Goal: Task Accomplishment & Management: Use online tool/utility

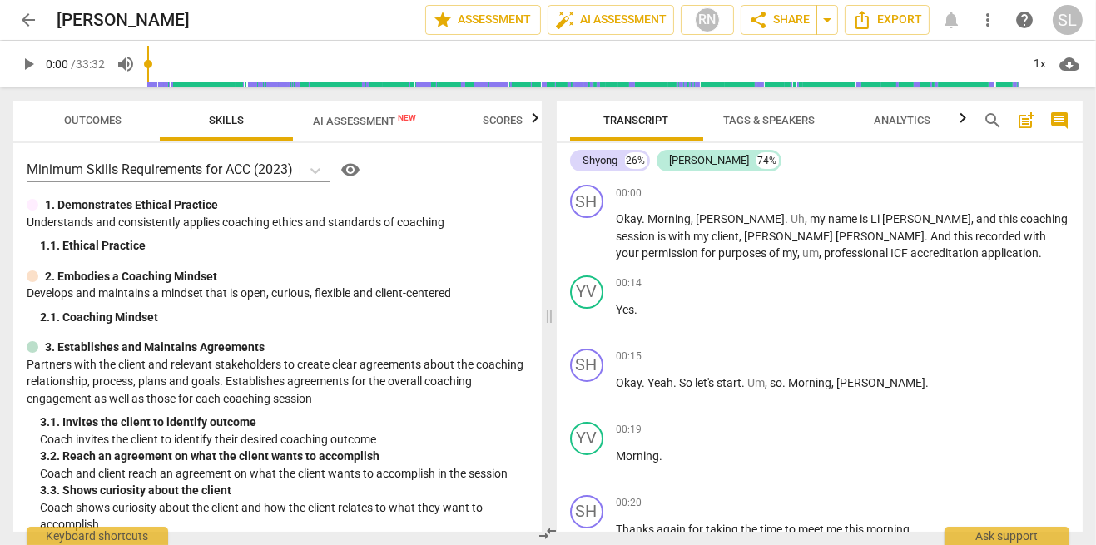
click at [30, 13] on span "arrow_back" at bounding box center [28, 20] width 20 height 20
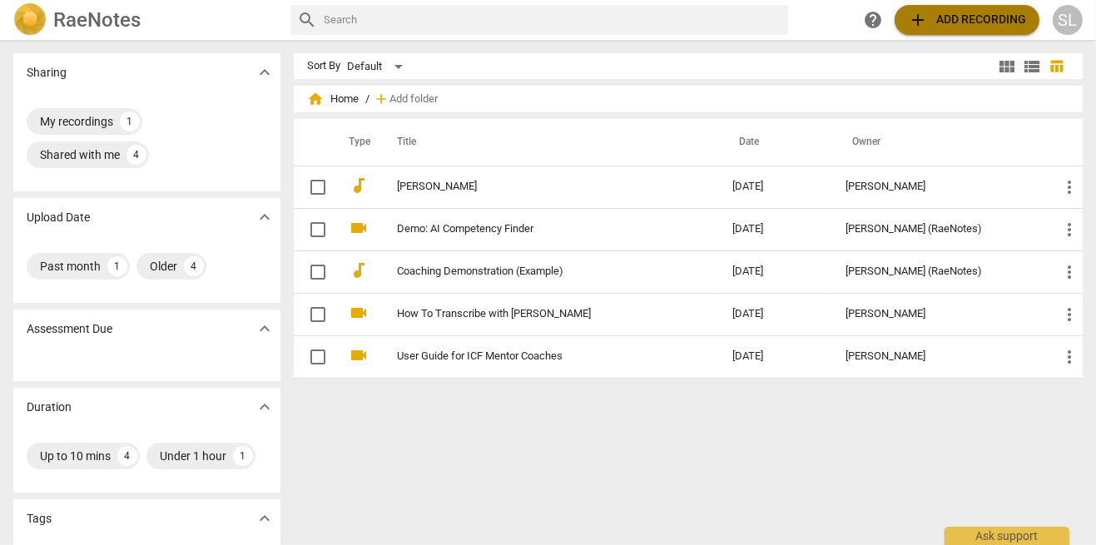
click at [954, 22] on span "add Add recording" at bounding box center [967, 20] width 118 height 20
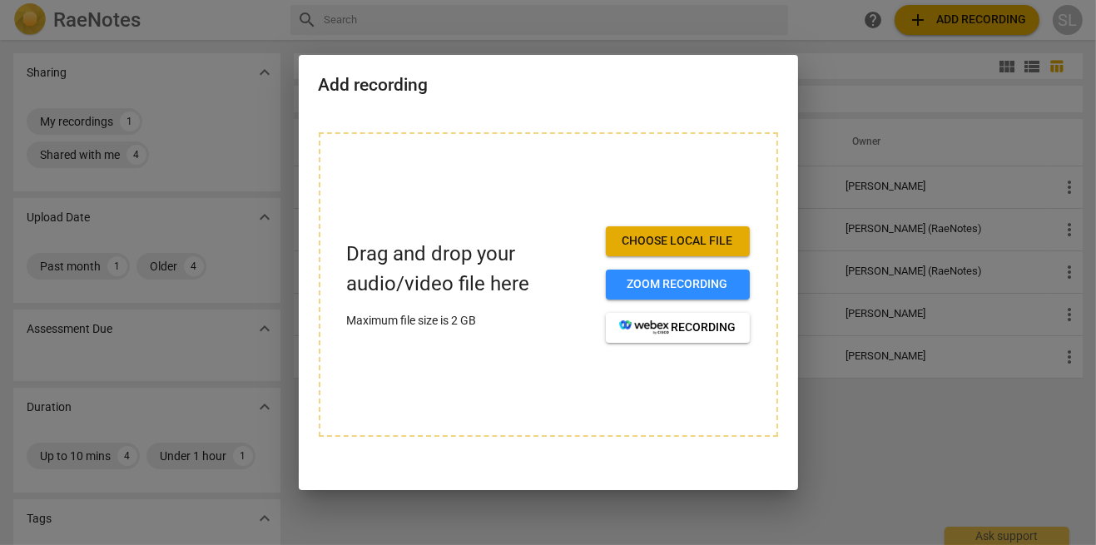
click at [675, 246] on span "Choose local file" at bounding box center [677, 241] width 117 height 17
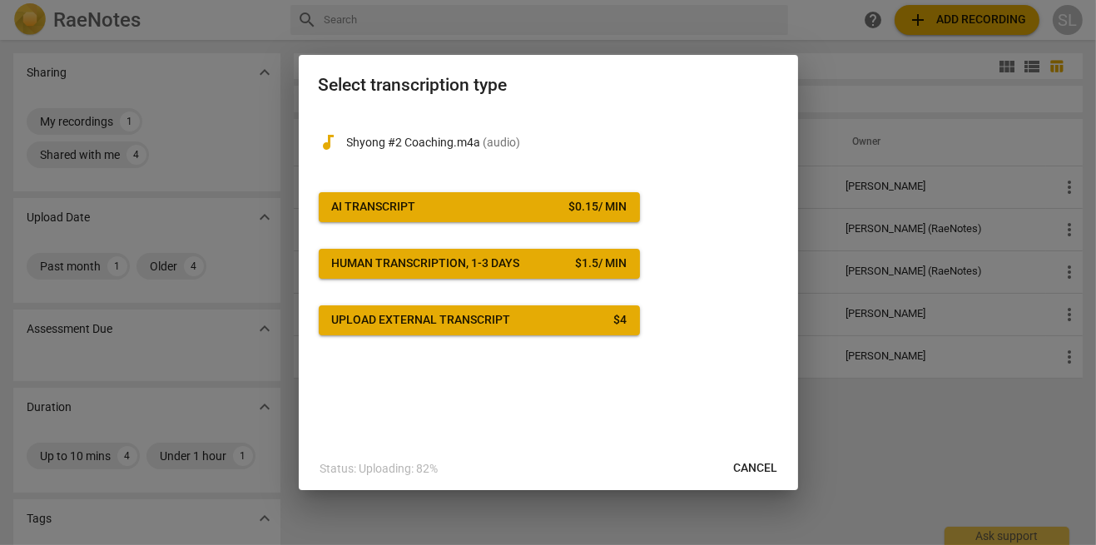
click at [501, 213] on span "AI Transcript $ 0.15 / min" at bounding box center [479, 207] width 295 height 17
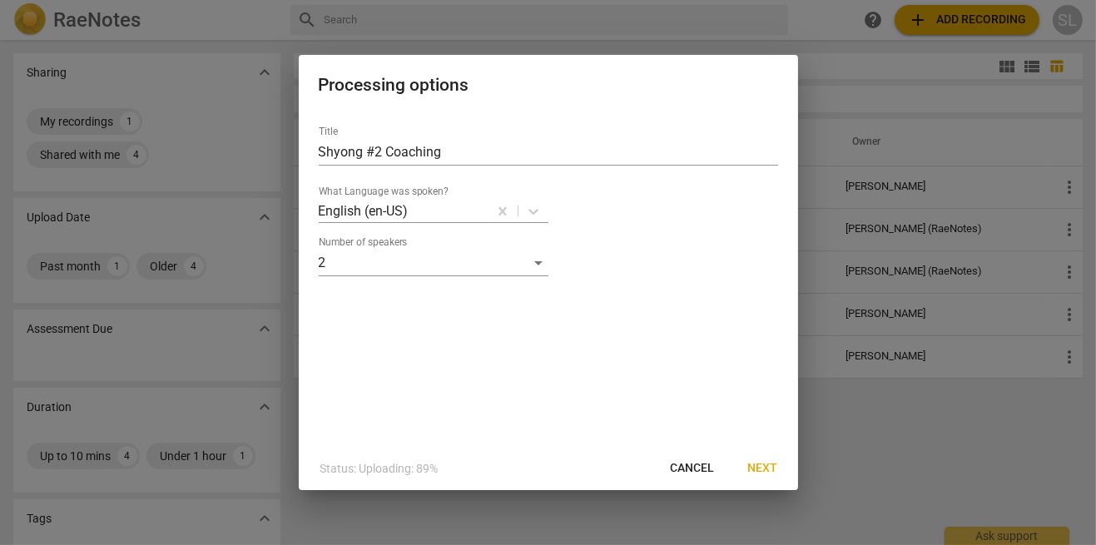
click at [764, 474] on span "Next" at bounding box center [763, 468] width 30 height 17
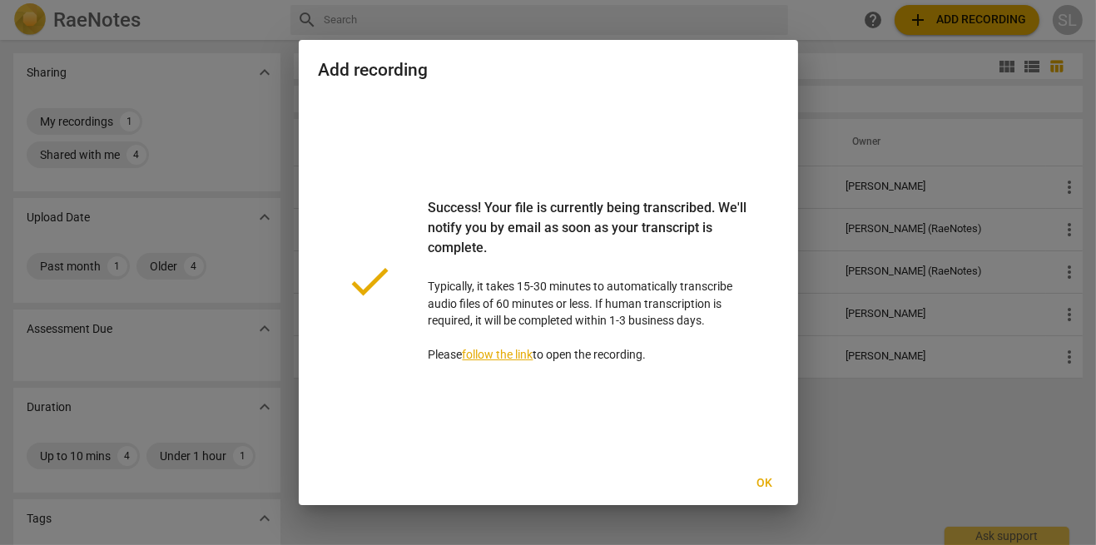
click at [770, 497] on button "Ok" at bounding box center [764, 483] width 53 height 30
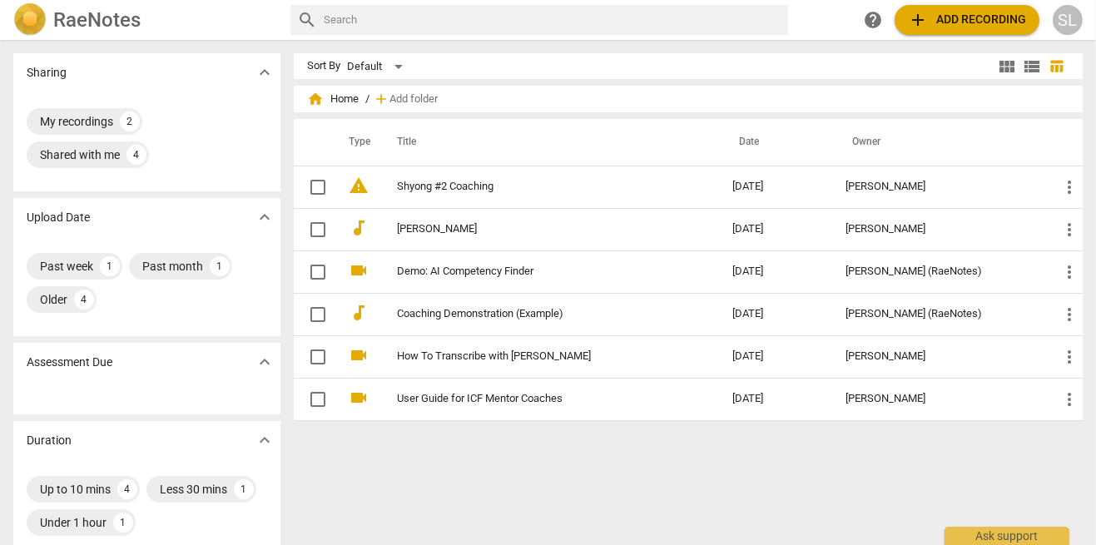
click at [94, 116] on div "My recordings" at bounding box center [76, 121] width 73 height 17
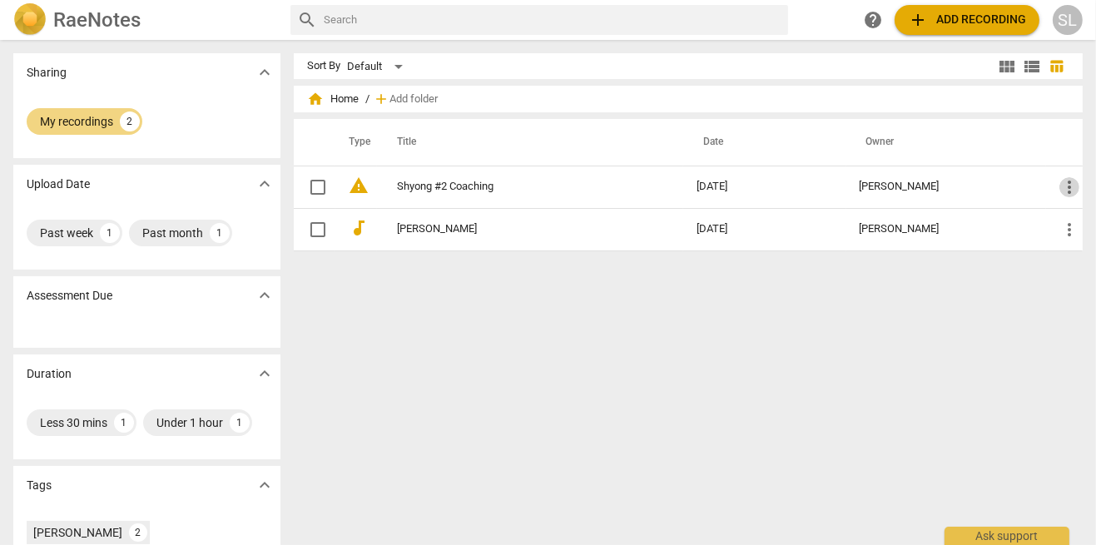
click at [1063, 187] on span "more_vert" at bounding box center [1069, 187] width 20 height 20
click at [944, 328] on div at bounding box center [548, 272] width 1096 height 545
click at [1066, 185] on span "more_vert" at bounding box center [1069, 187] width 20 height 20
click at [977, 353] on div at bounding box center [548, 272] width 1096 height 545
click at [98, 133] on div "My recordings 2" at bounding box center [85, 121] width 116 height 27
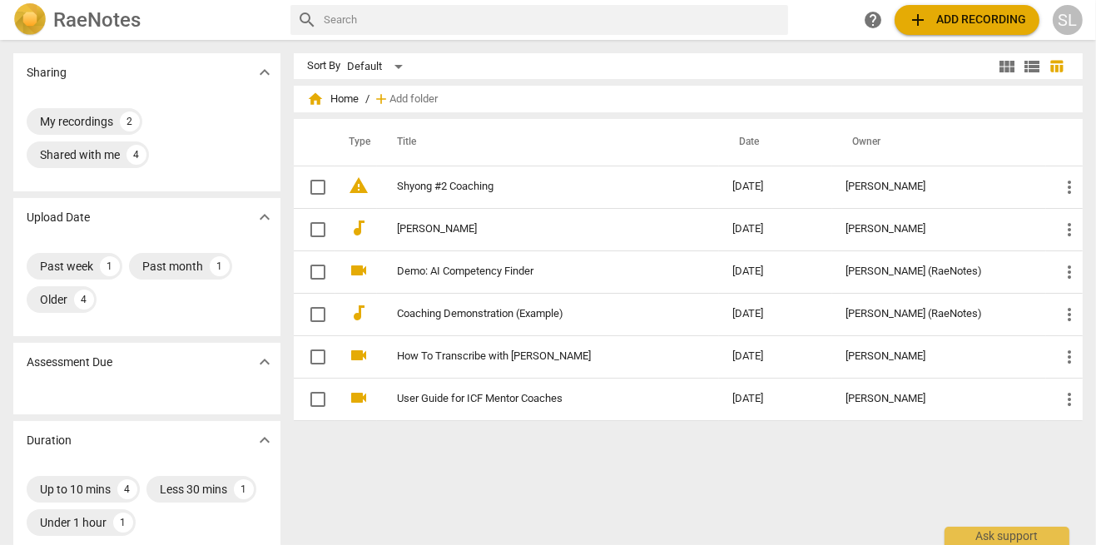
click at [953, 27] on span "add Add recording" at bounding box center [967, 20] width 118 height 20
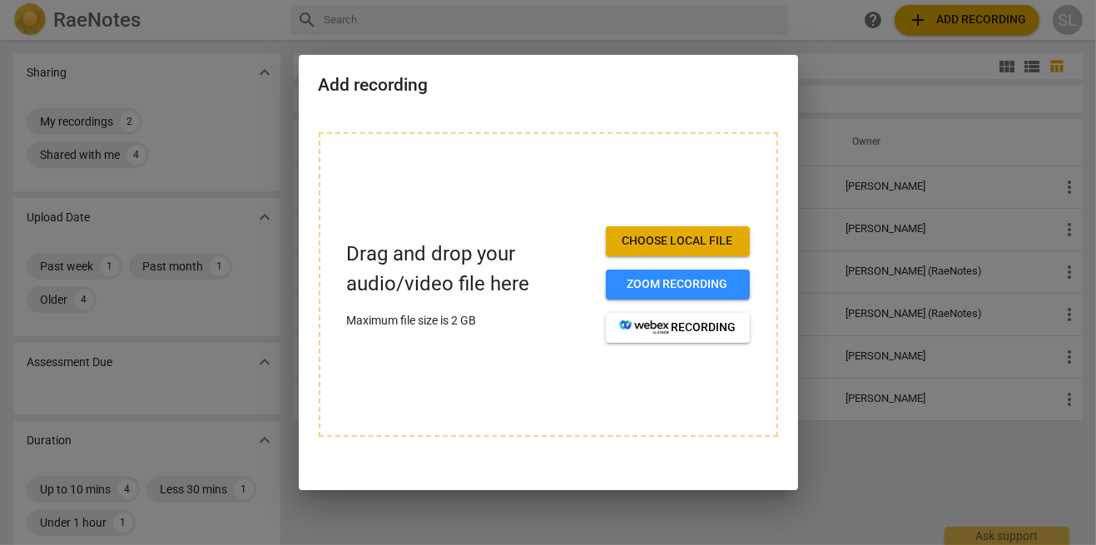
click at [988, 150] on div at bounding box center [548, 272] width 1096 height 545
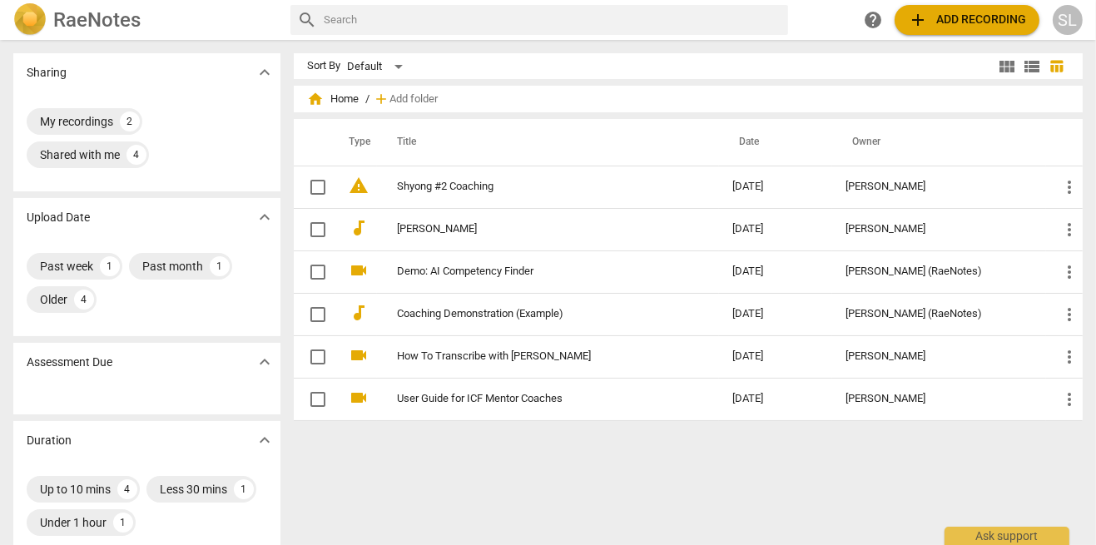
click at [606, 185] on link "Shyong #2 Coaching" at bounding box center [534, 187] width 275 height 12
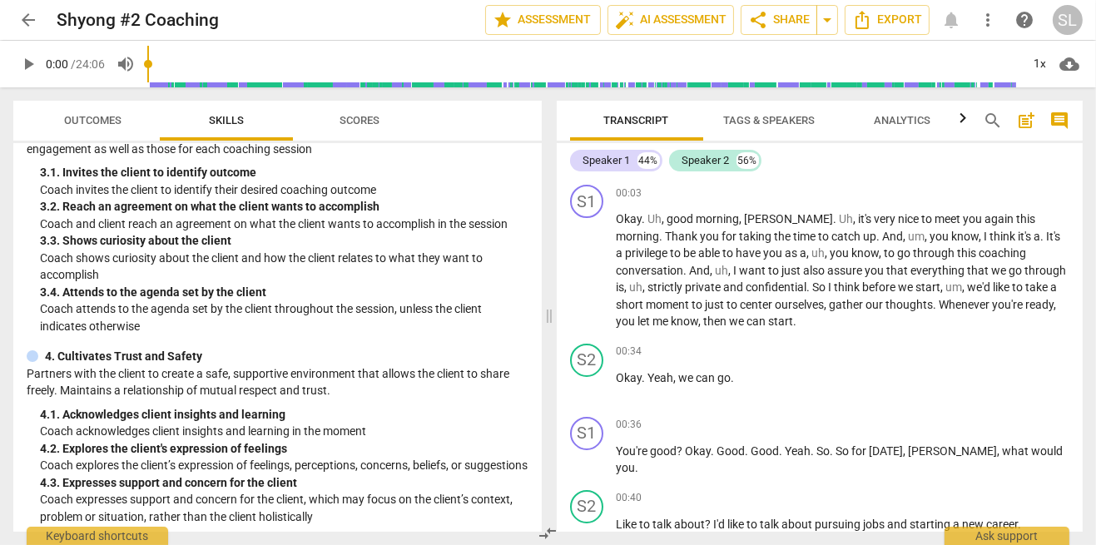
scroll to position [252, 0]
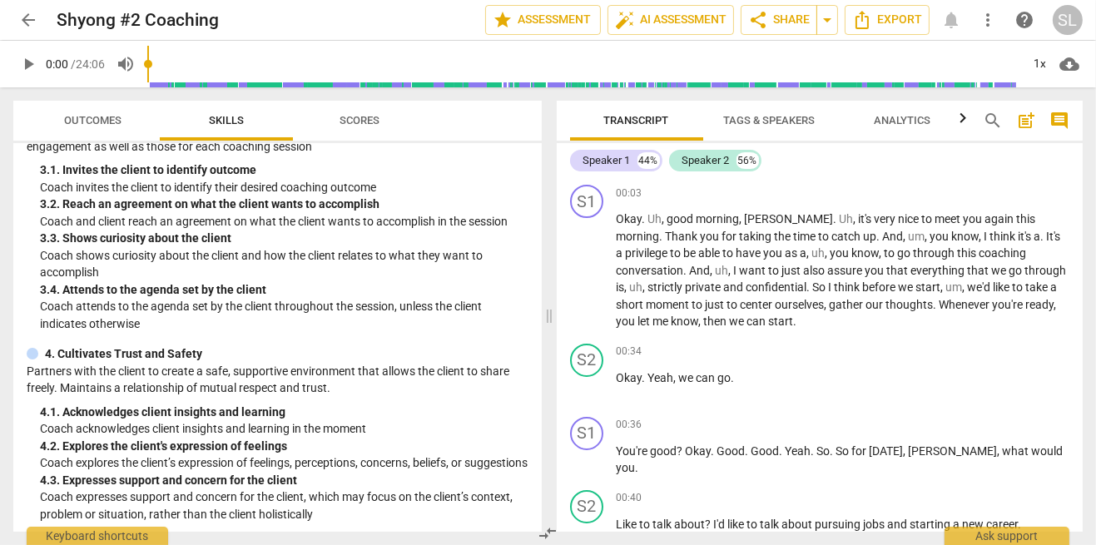
click at [789, 120] on span "Tags & Speakers" at bounding box center [770, 120] width 92 height 12
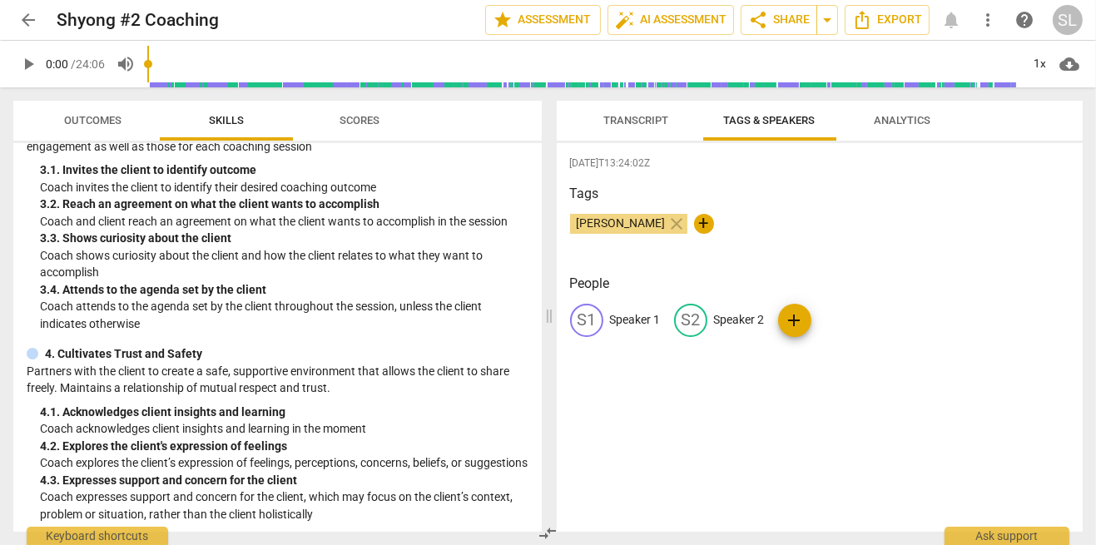
click at [647, 113] on span "Transcript" at bounding box center [636, 121] width 105 height 22
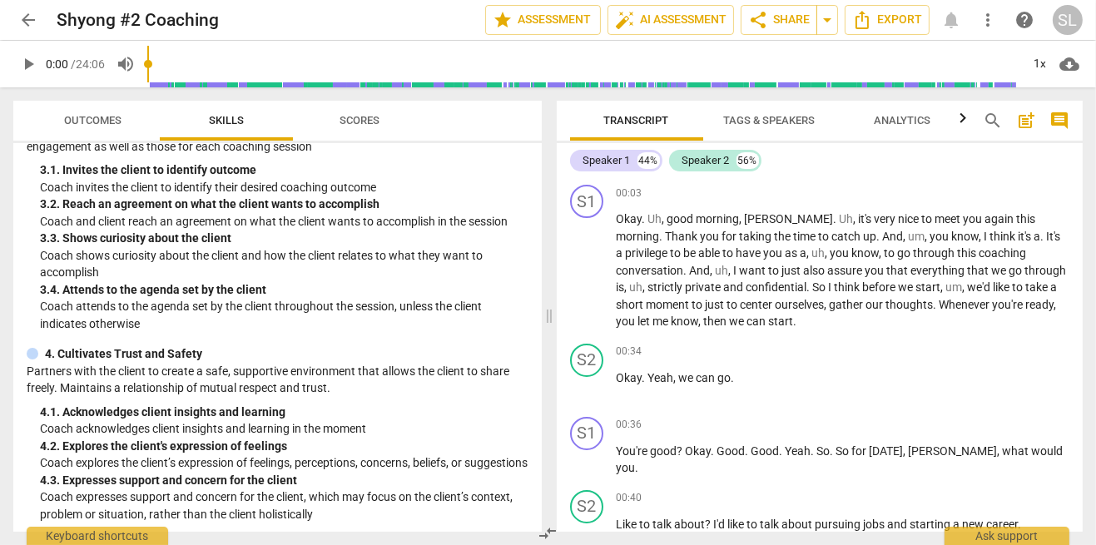
click at [772, 120] on span "Tags & Speakers" at bounding box center [770, 120] width 92 height 12
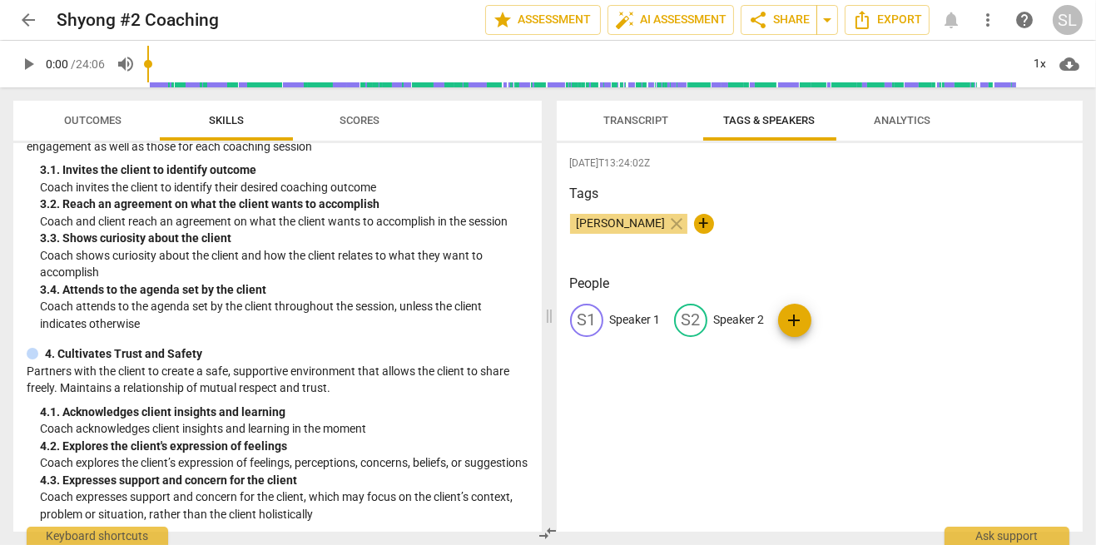
click at [623, 329] on div "S1 Speaker 1" at bounding box center [615, 320] width 91 height 33
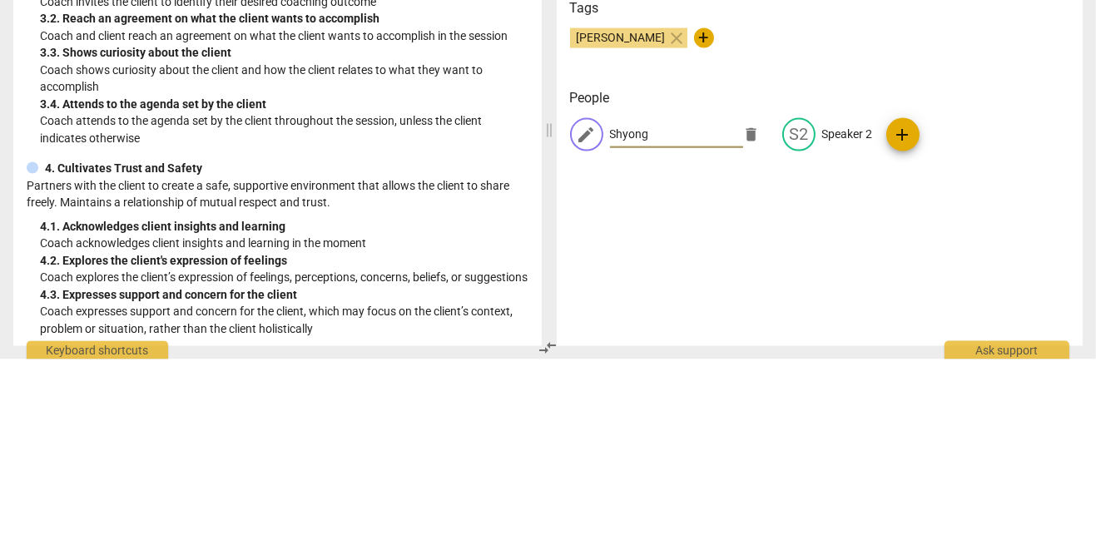
type input "Shyong"
click at [845, 316] on p "Speaker 2" at bounding box center [847, 319] width 51 height 17
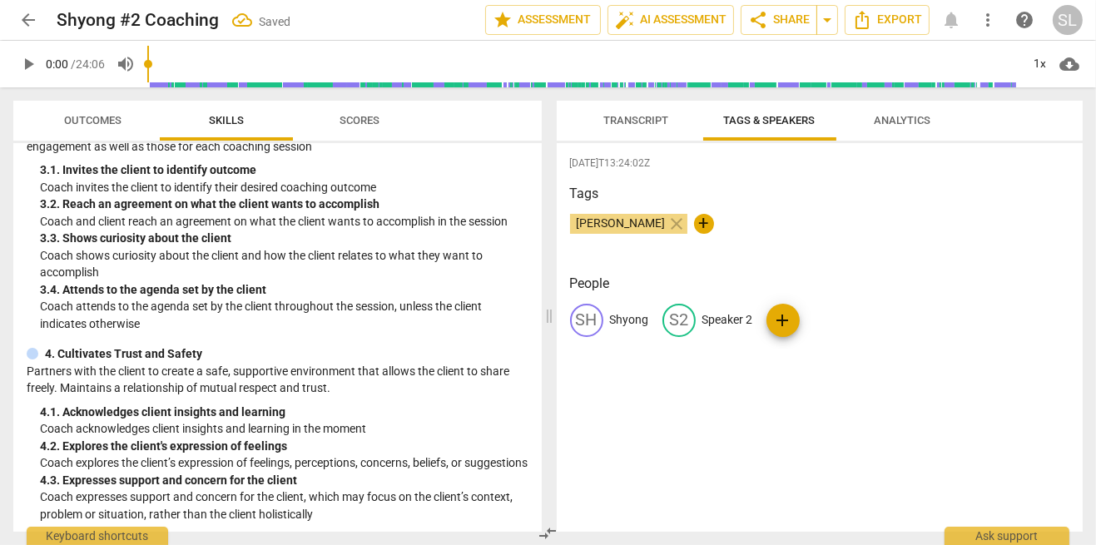
click at [736, 314] on p "Speaker 2" at bounding box center [727, 319] width 51 height 17
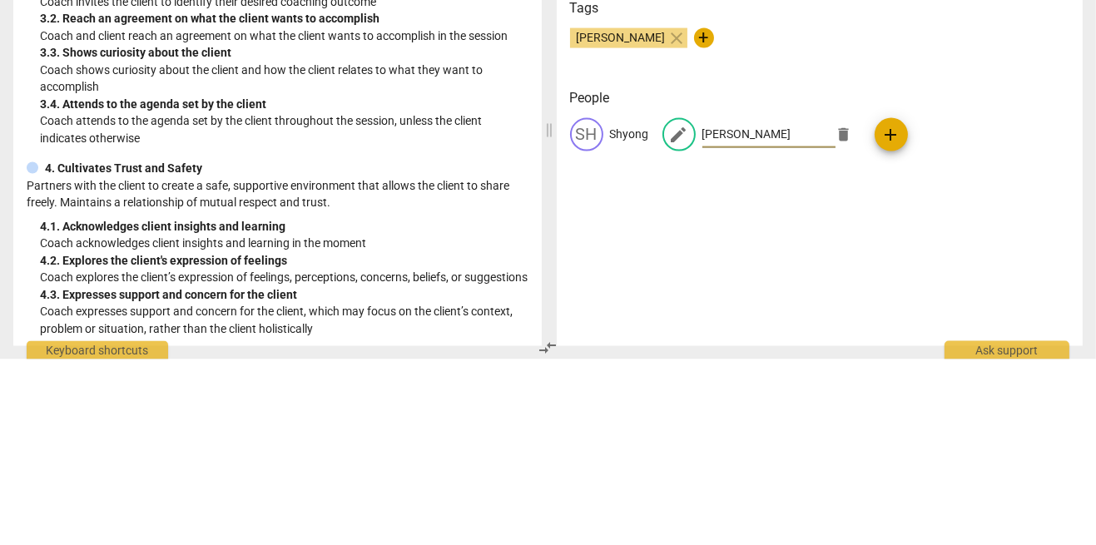
type input "[PERSON_NAME]"
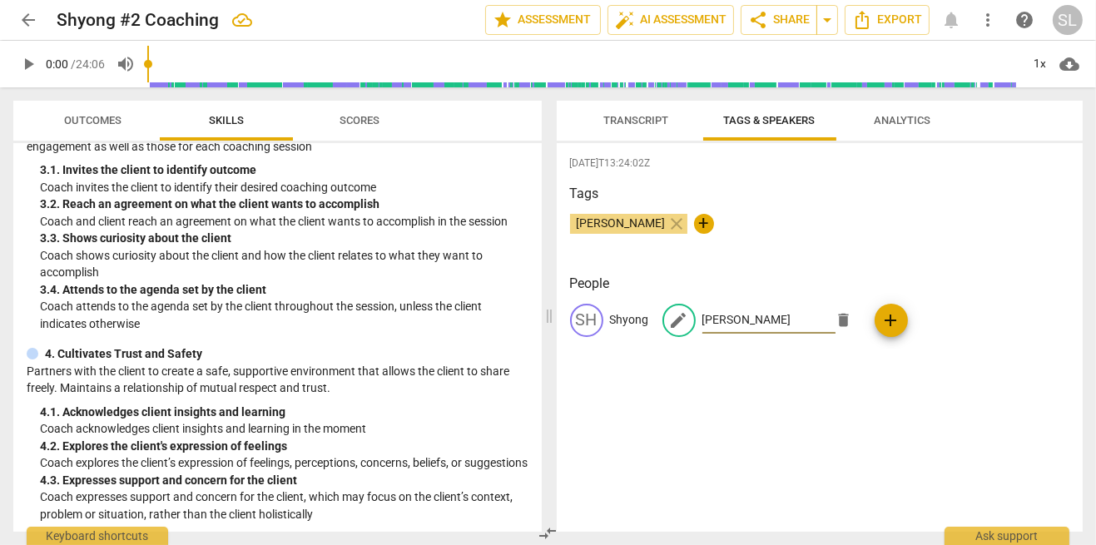
click at [913, 120] on span "Analytics" at bounding box center [902, 120] width 57 height 12
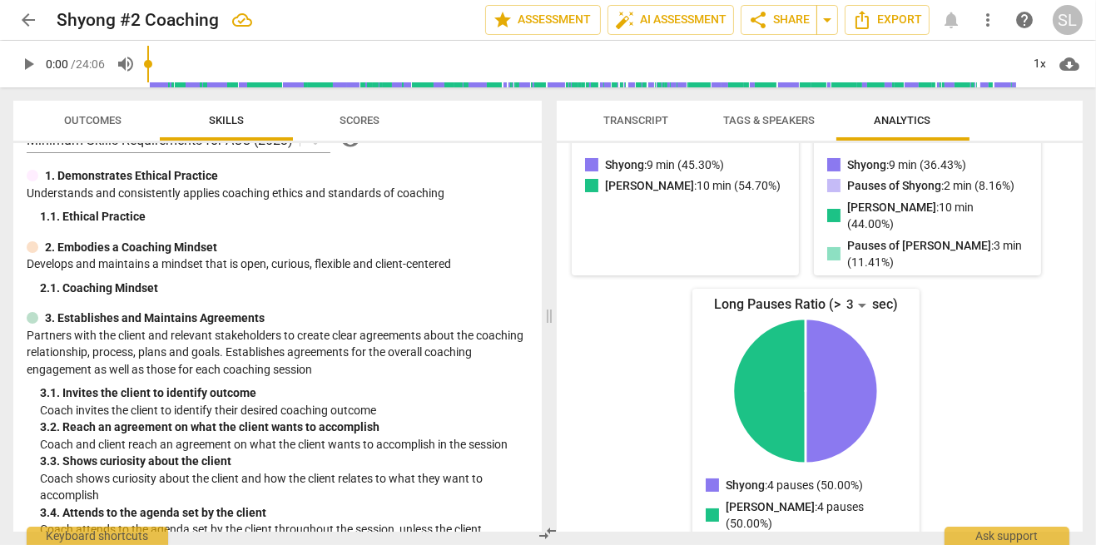
scroll to position [0, 0]
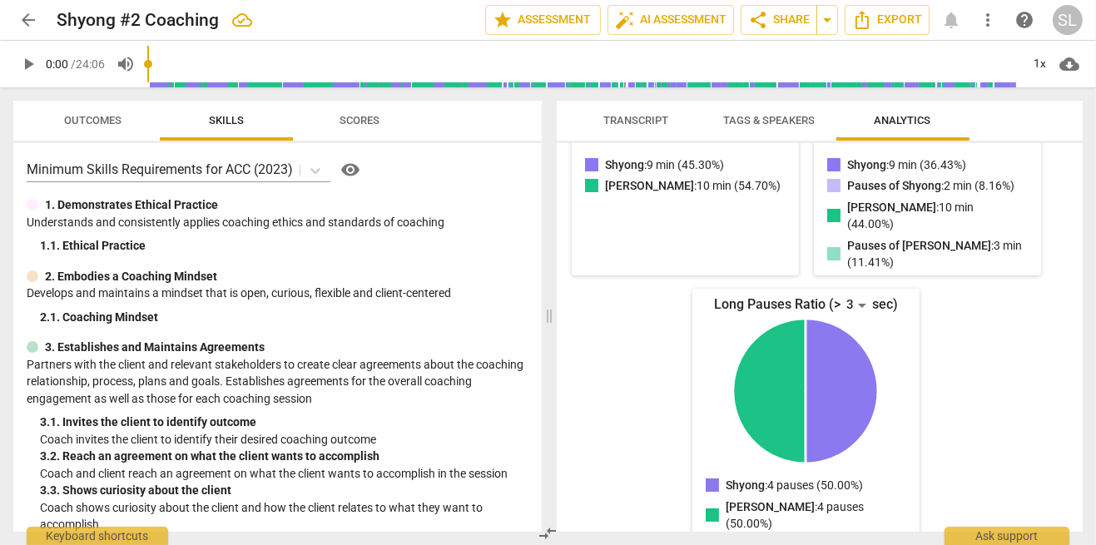
click at [89, 133] on button "Outcomes" at bounding box center [93, 121] width 133 height 40
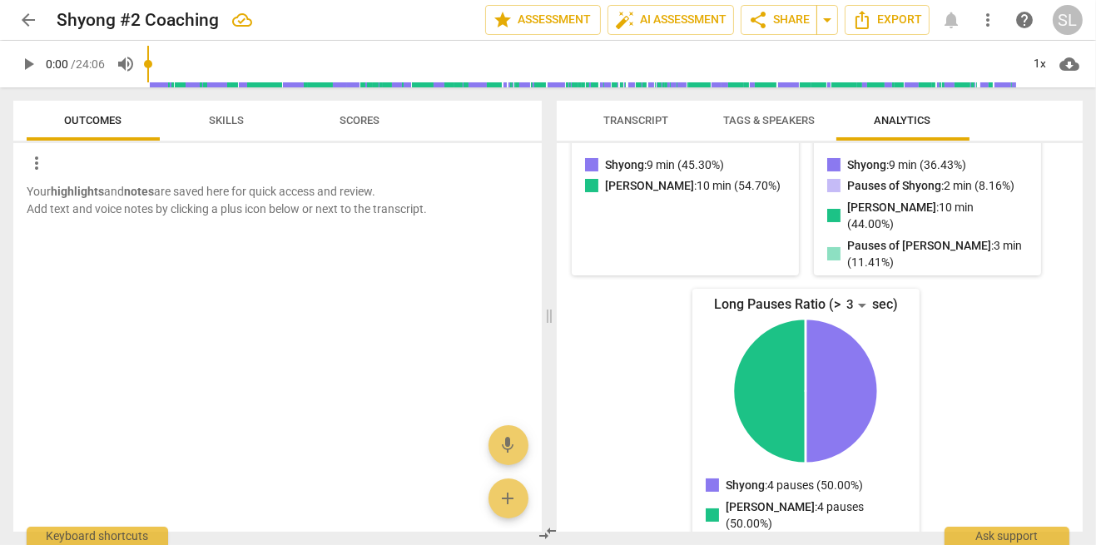
click at [236, 143] on div "more_vert Your highlights and notes are saved here for quick access and review.…" at bounding box center [277, 337] width 528 height 389
click at [216, 123] on span "Skills" at bounding box center [226, 120] width 35 height 12
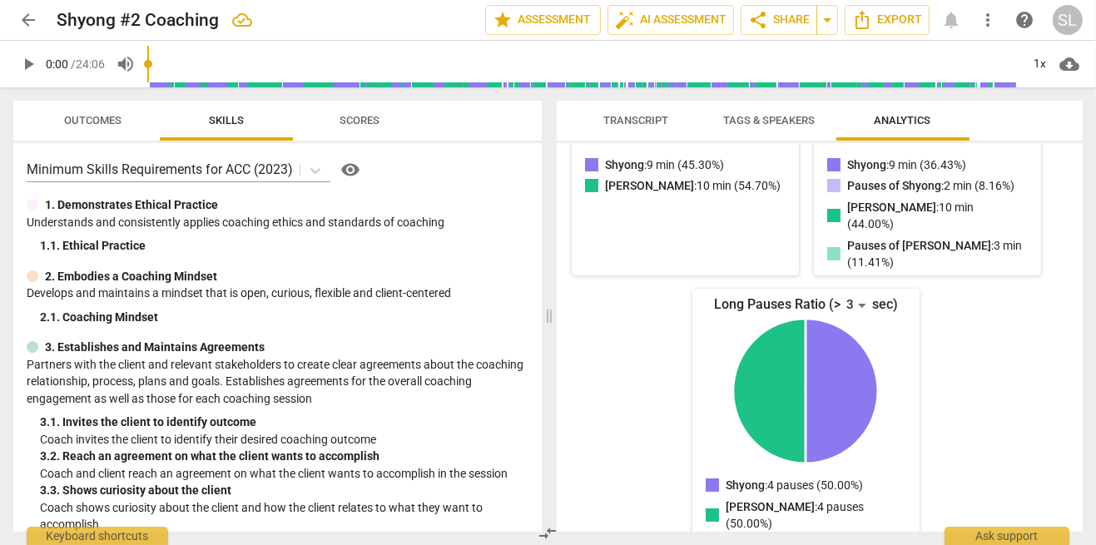
click at [363, 131] on button "Scores" at bounding box center [359, 121] width 133 height 40
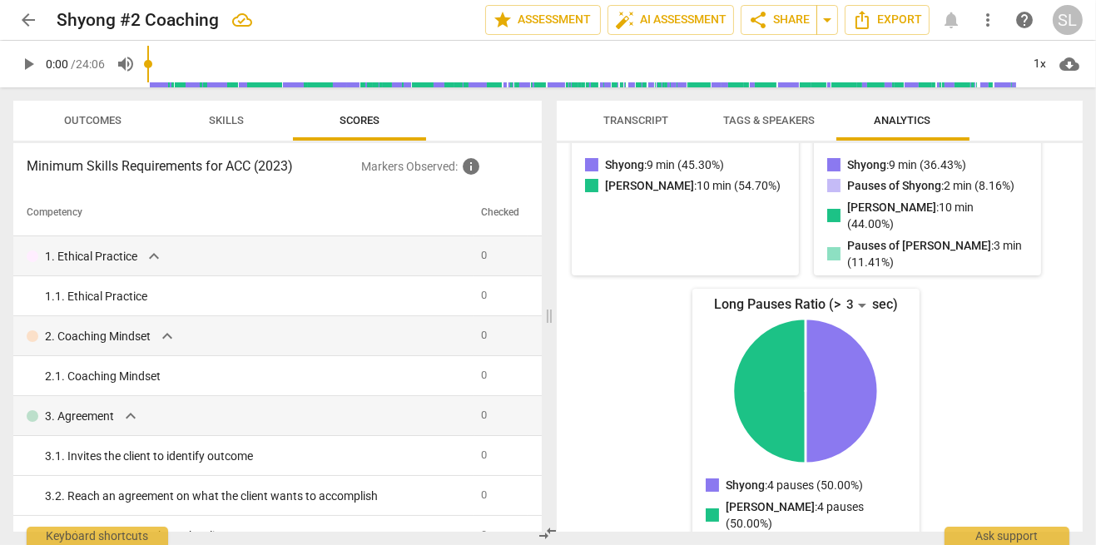
click at [678, 13] on span "auto_fix_high AI Assessment" at bounding box center [670, 20] width 111 height 20
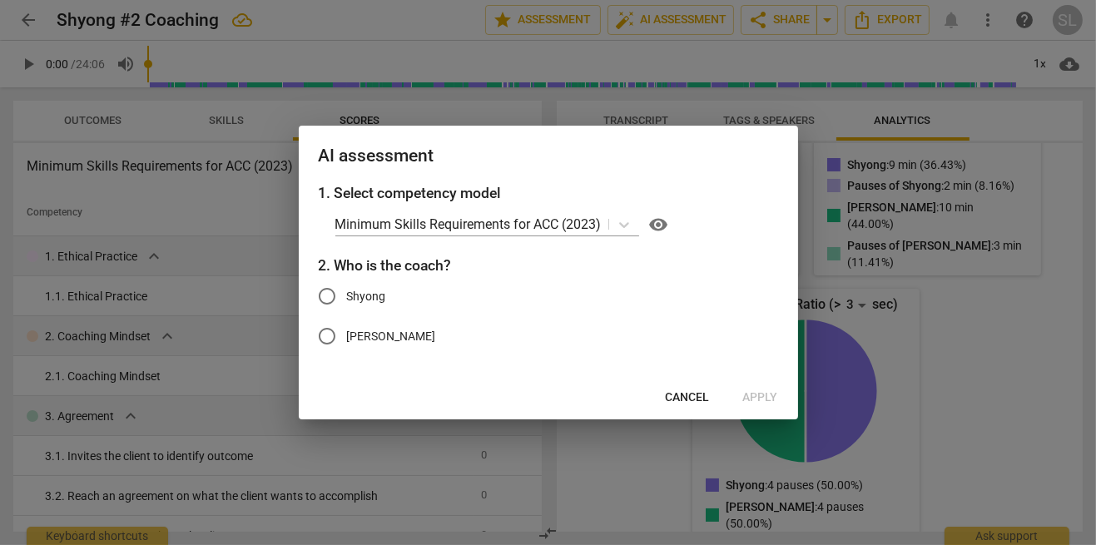
click at [370, 299] on span "Shyong" at bounding box center [366, 296] width 39 height 17
click at [347, 299] on input "Shyong" at bounding box center [327, 296] width 40 height 40
radio input "true"
click at [763, 399] on span "Apply" at bounding box center [760, 397] width 35 height 17
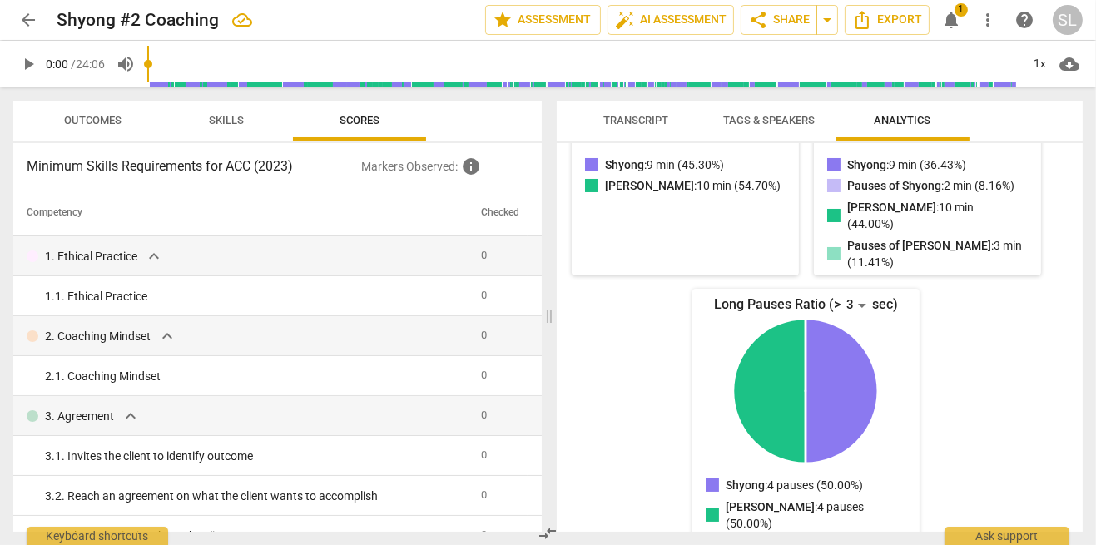
click at [954, 22] on span "notifications" at bounding box center [951, 20] width 20 height 20
